Goal: Task Accomplishment & Management: Manage account settings

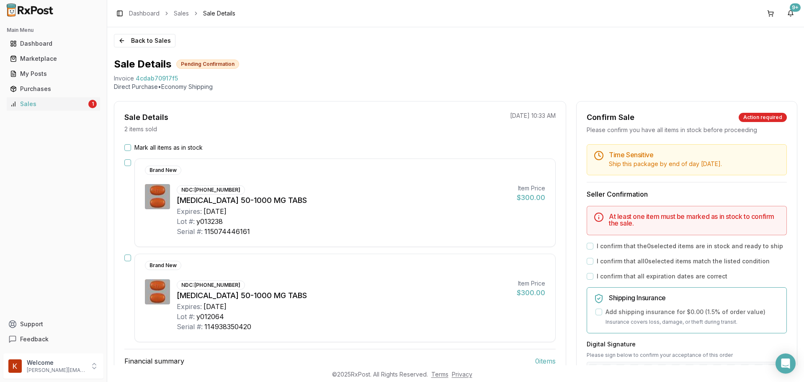
click at [127, 149] on button "Mark all items as in stock" at bounding box center [127, 147] width 7 height 7
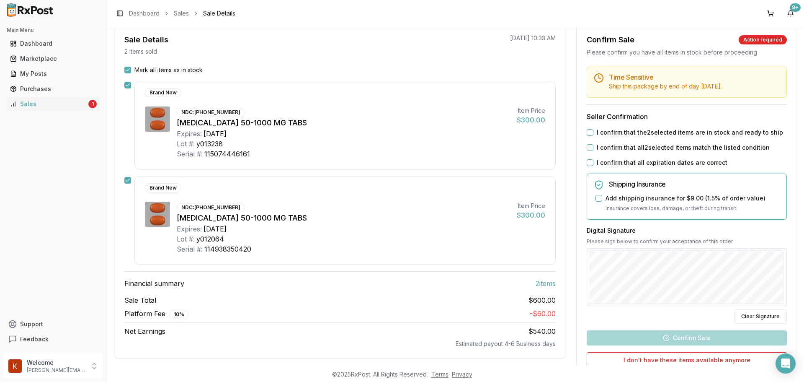
scroll to position [126, 0]
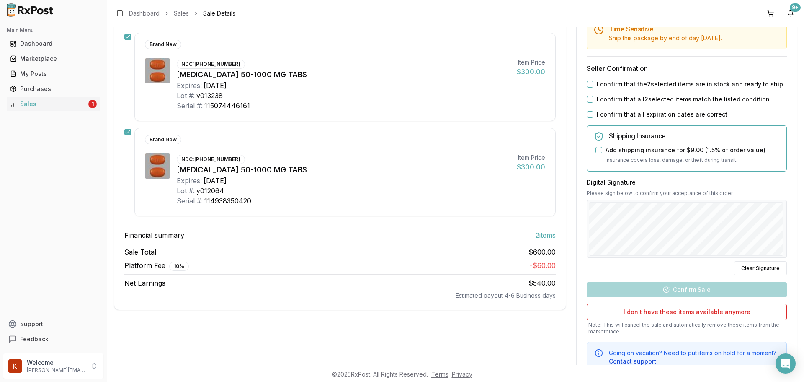
click at [587, 84] on button "I confirm that the 2 selected items are in stock and ready to ship" at bounding box center [590, 84] width 7 height 7
click at [588, 98] on button "I confirm that all 2 selected items match the listed condition" at bounding box center [590, 99] width 7 height 7
click at [587, 114] on button "I confirm that all expiration dates are correct" at bounding box center [590, 114] width 7 height 7
click at [596, 150] on button "Add shipping insurance for $9.00 ( 1.5 % of order value)" at bounding box center [599, 150] width 7 height 7
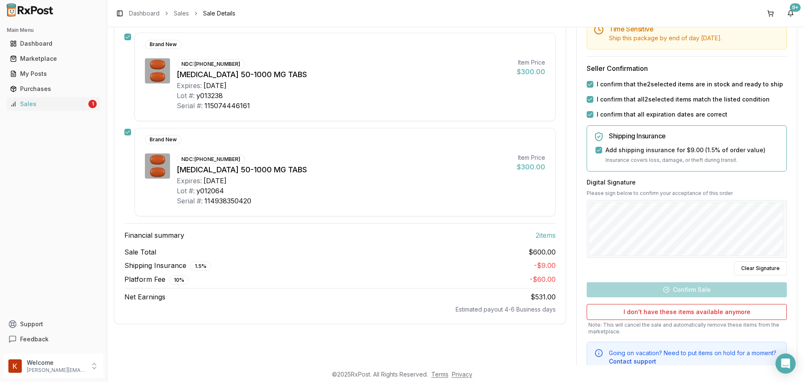
scroll to position [157, 0]
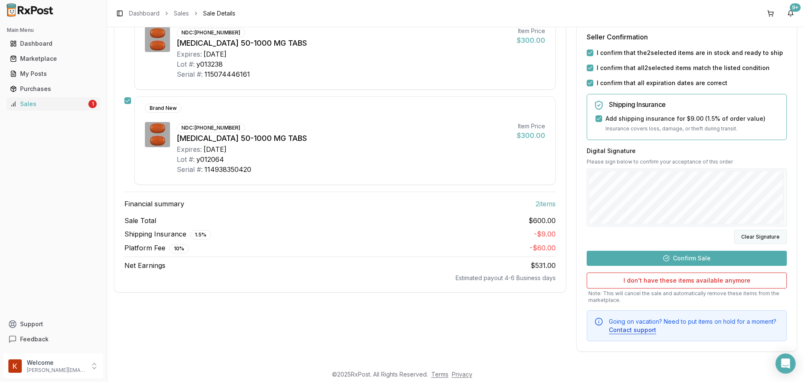
click at [750, 240] on button "Clear Signature" at bounding box center [760, 237] width 53 height 14
click at [587, 212] on div at bounding box center [687, 197] width 200 height 58
click at [669, 257] on button "Confirm Sale" at bounding box center [687, 258] width 200 height 15
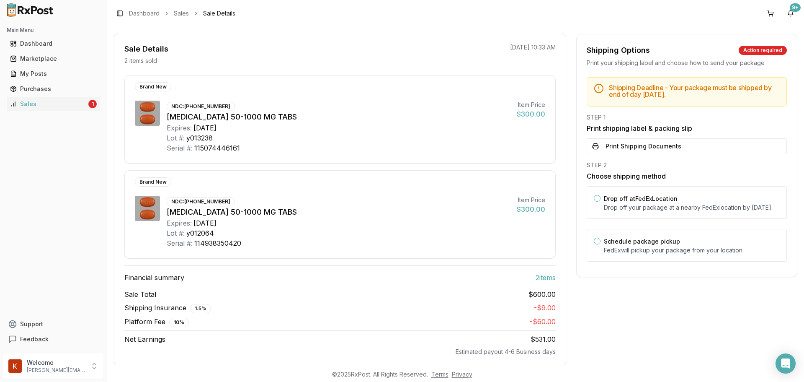
scroll to position [83, 0]
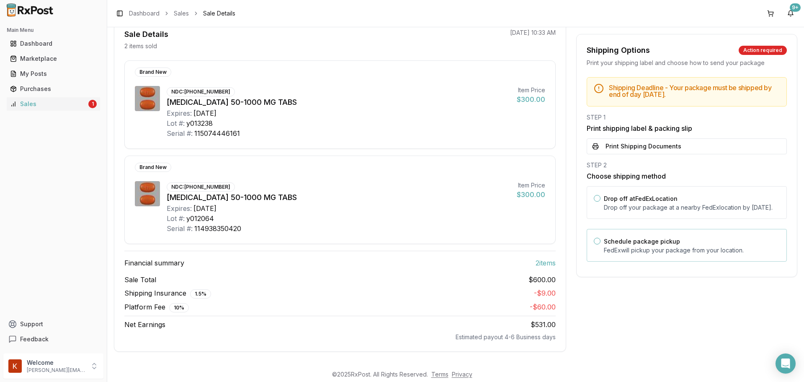
click at [626, 245] on label "Schedule package pickup" at bounding box center [642, 241] width 76 height 7
click at [601, 244] on button "Schedule package pickup" at bounding box center [597, 241] width 7 height 7
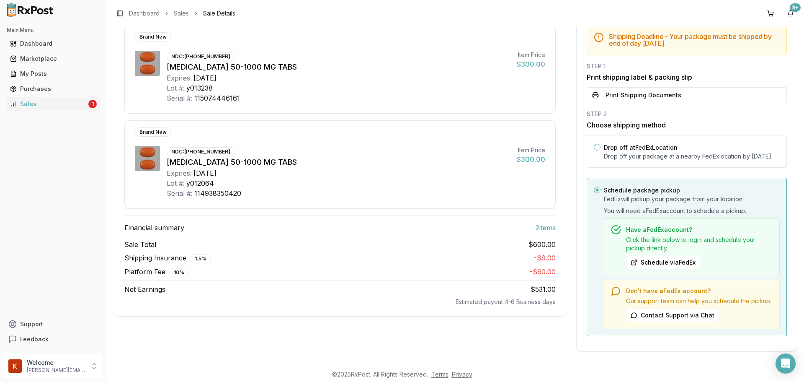
scroll to position [127, 0]
click at [672, 316] on button "Contact Support via Chat" at bounding box center [672, 314] width 93 height 13
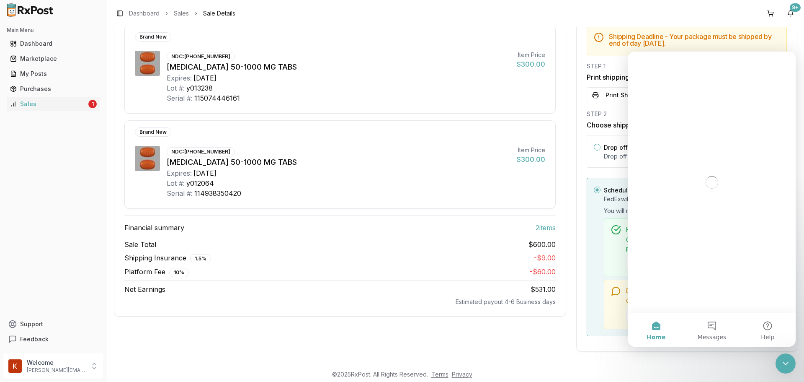
scroll to position [0, 0]
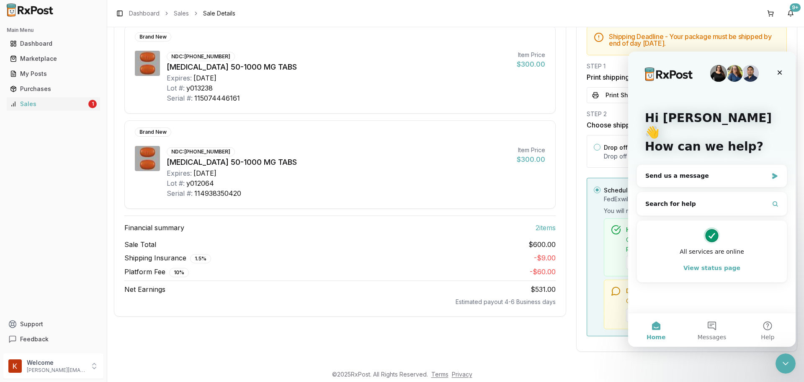
click at [567, 274] on div "Sale Details 2 items sold [DATE] 10:33 AM Brand New NDC: [PHONE_NUMBER] [MEDICA…" at bounding box center [456, 167] width 684 height 369
click at [783, 73] on icon "Close" at bounding box center [780, 72] width 7 height 7
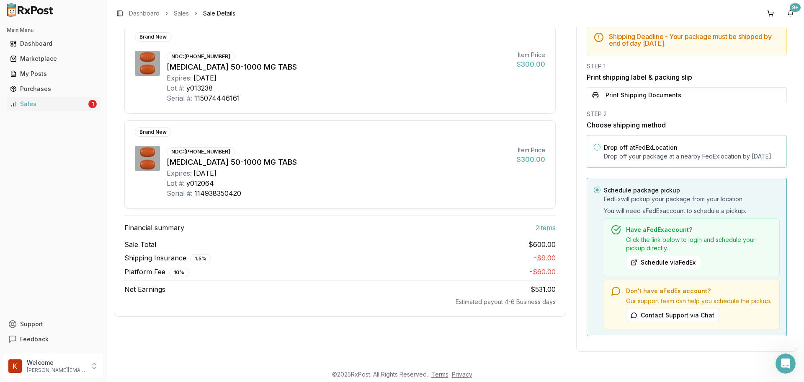
click at [670, 144] on label "Drop off at FedEx Location" at bounding box center [641, 147] width 74 height 7
click at [601, 144] on button "Drop off at FedEx Location" at bounding box center [597, 147] width 7 height 7
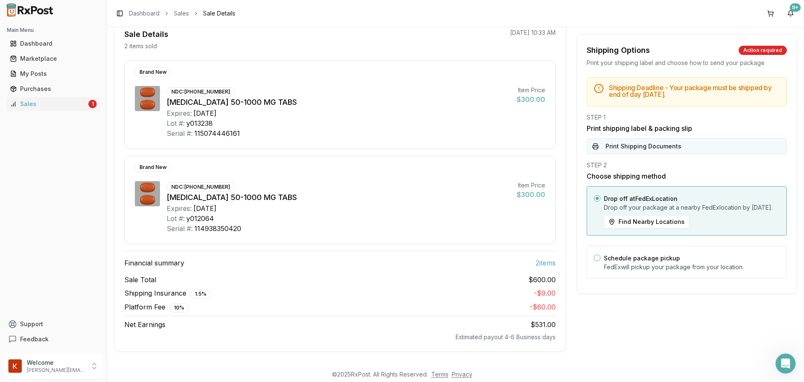
click at [687, 150] on button "Print Shipping Documents" at bounding box center [687, 146] width 200 height 16
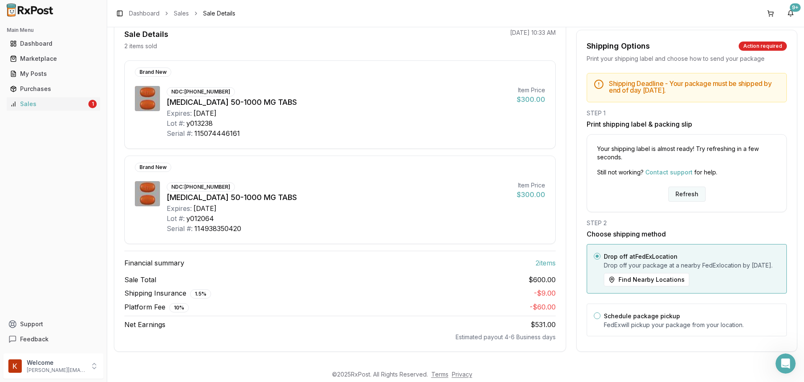
click at [683, 186] on button "Refresh" at bounding box center [687, 193] width 37 height 15
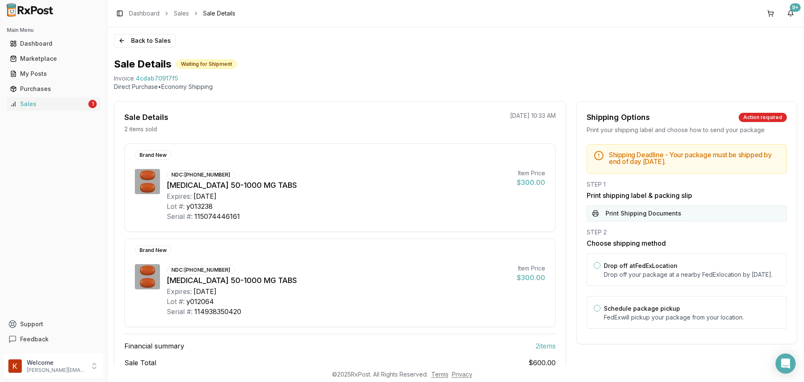
click at [655, 209] on button "Print Shipping Documents" at bounding box center [687, 213] width 200 height 16
